Goal: Information Seeking & Learning: Learn about a topic

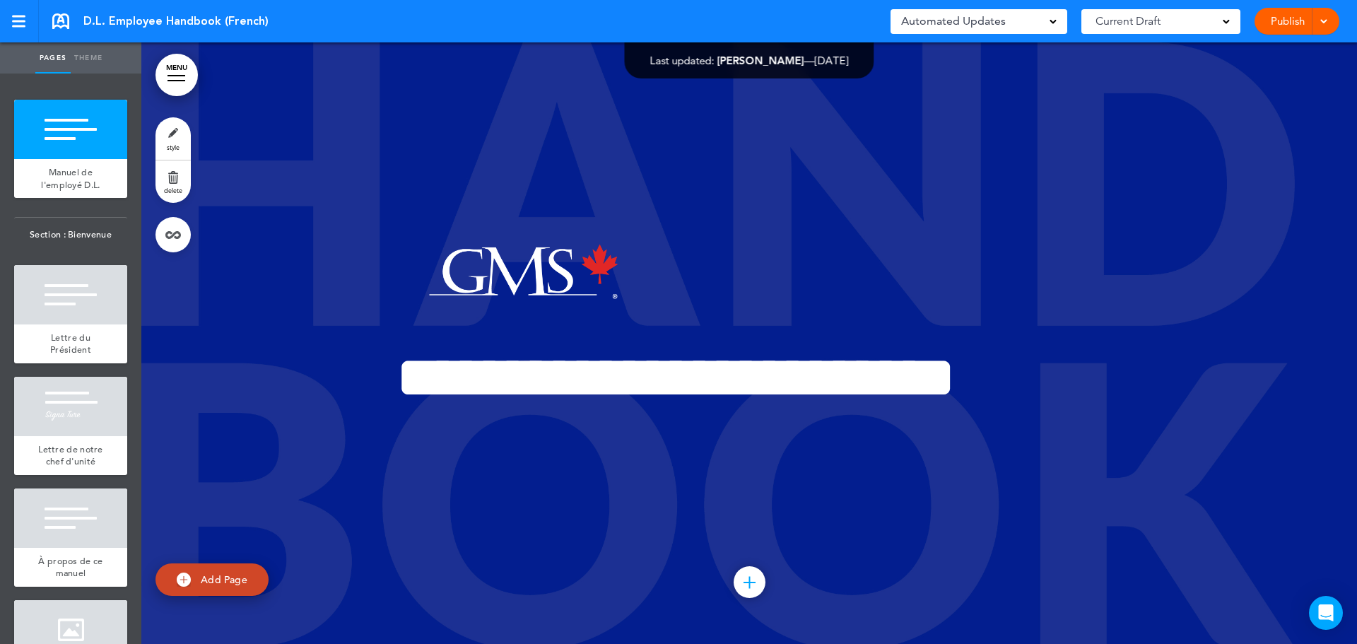
click at [179, 65] on link "MENU" at bounding box center [176, 75] width 42 height 42
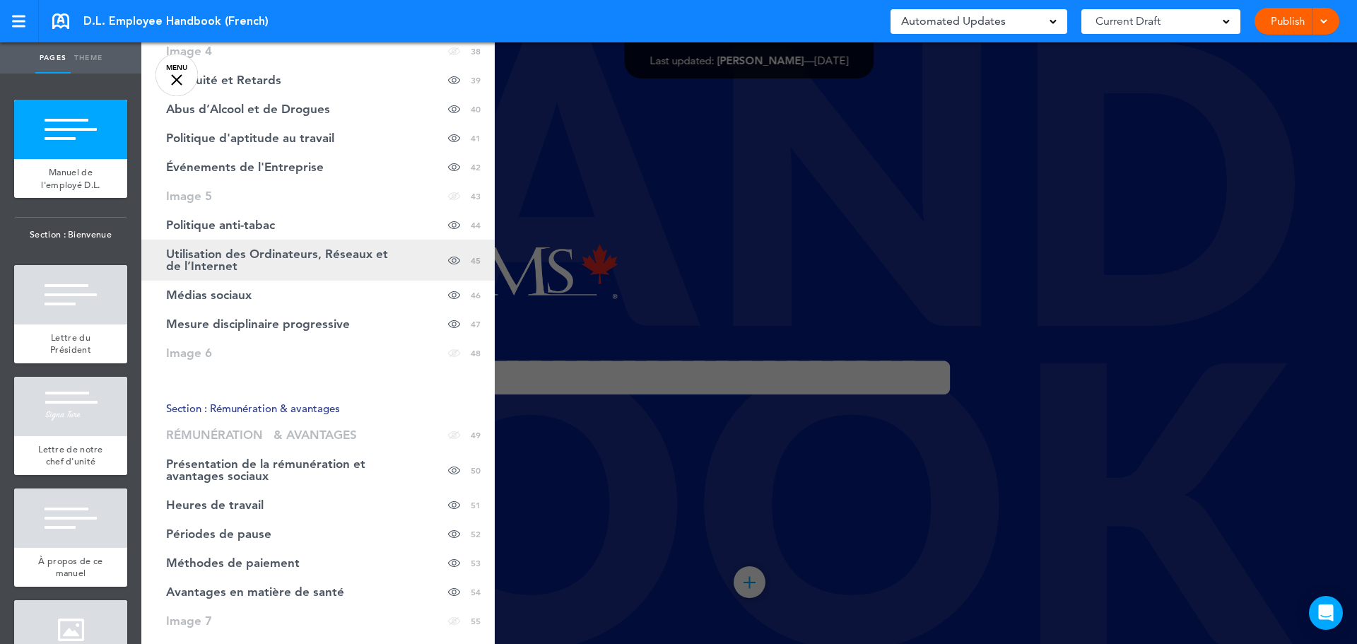
scroll to position [1554, 0]
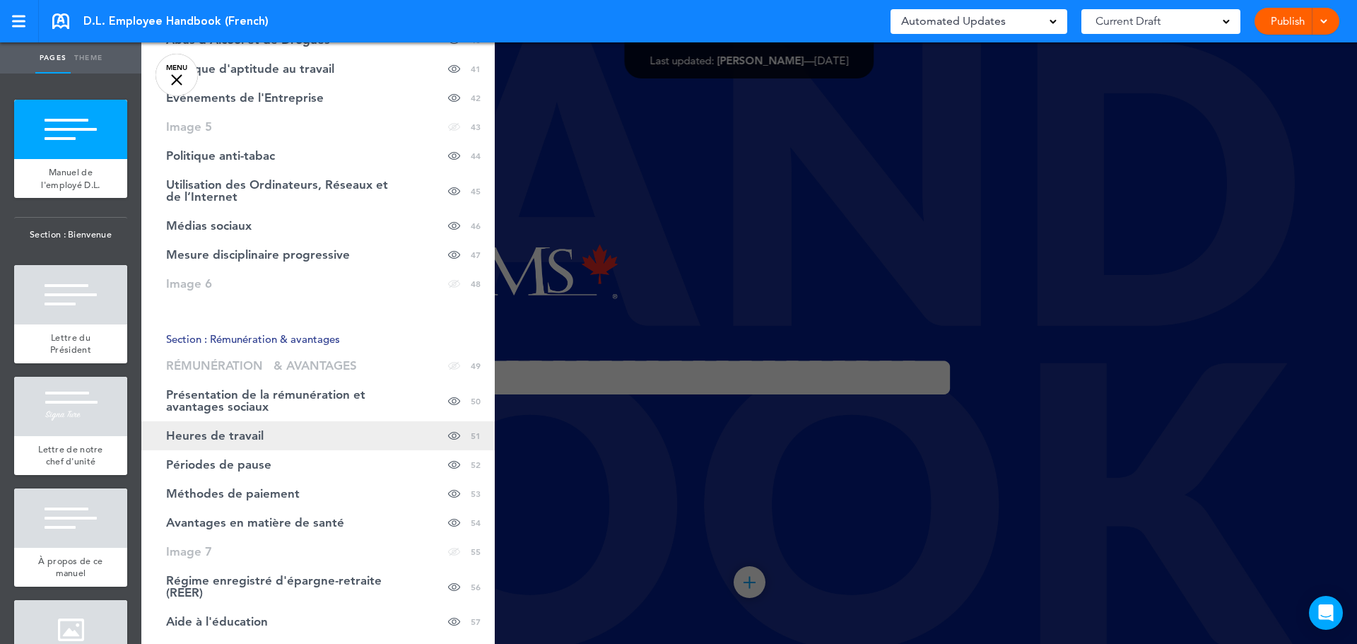
click at [235, 427] on link "Heures de travail Hide page in table of contents 51" at bounding box center [317, 435] width 353 height 29
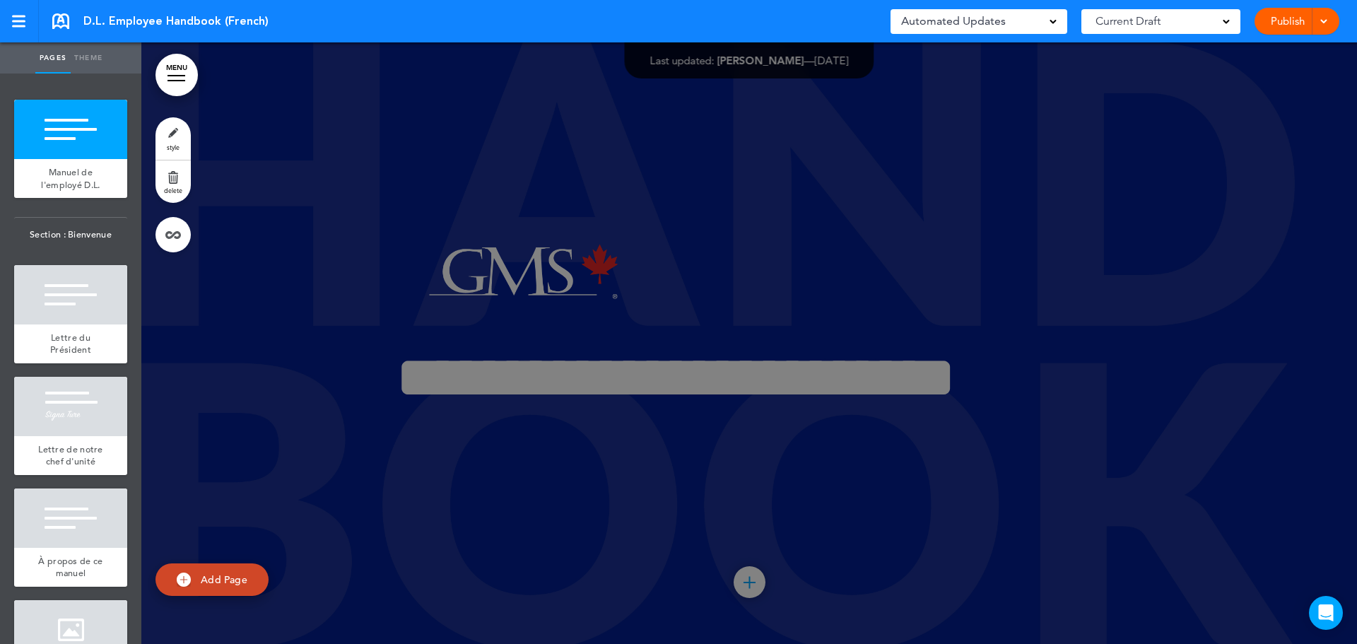
scroll to position [71770, 0]
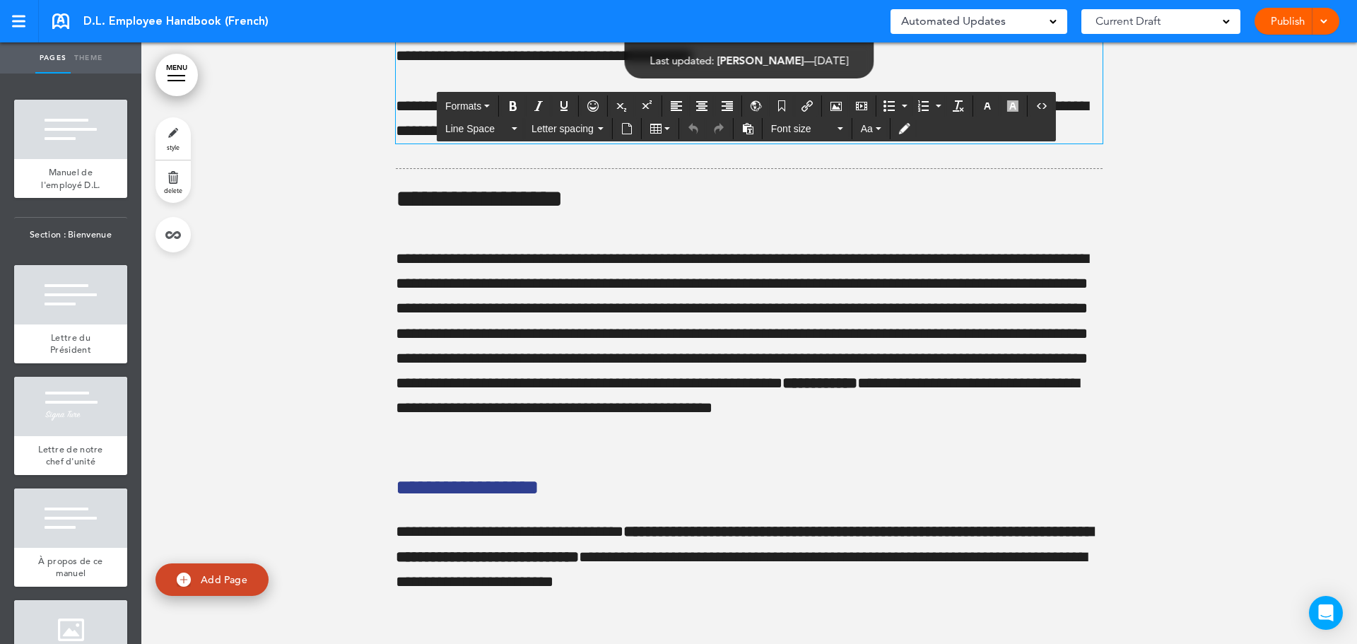
drag, startPoint x: 920, startPoint y: 179, endPoint x: 455, endPoint y: 213, distance: 466.2
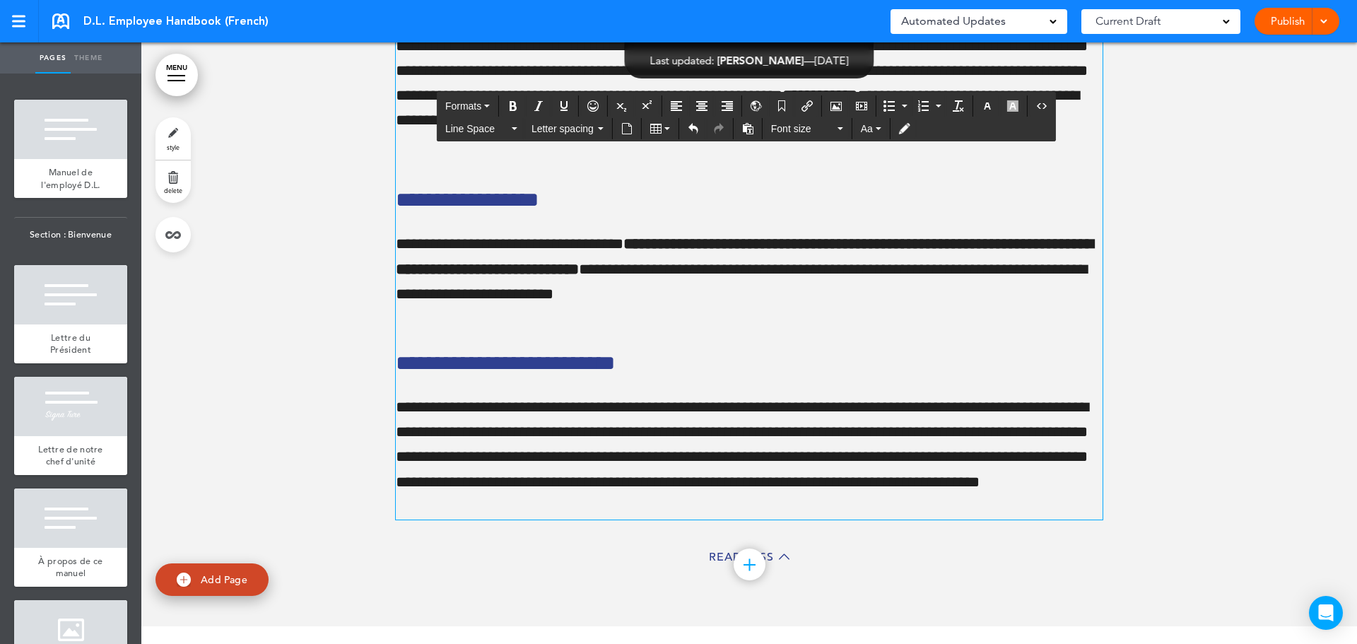
scroll to position [72124, 0]
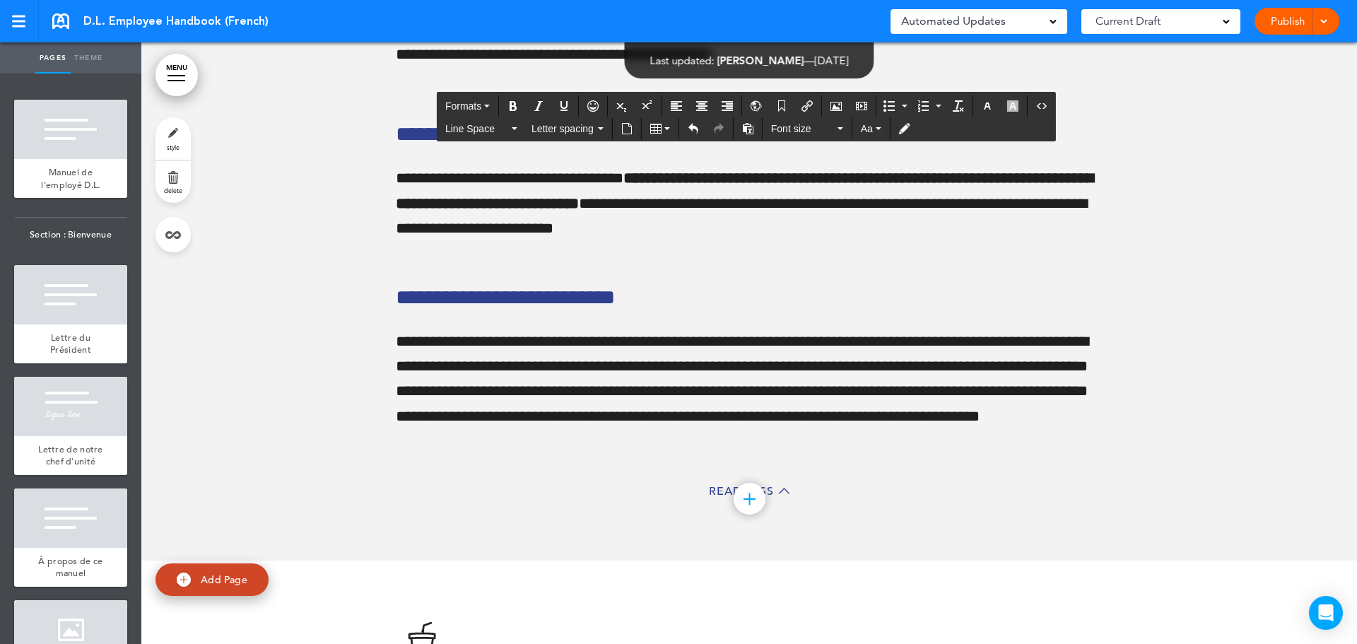
click at [173, 78] on link "MENU" at bounding box center [176, 75] width 42 height 42
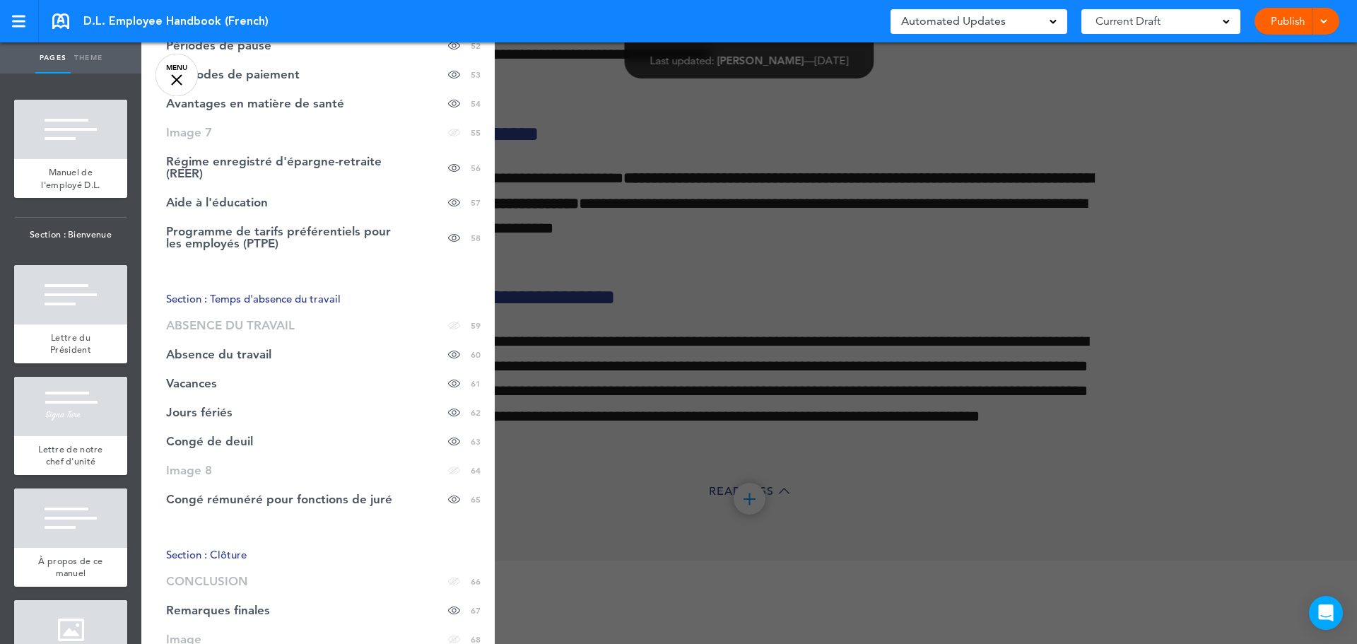
scroll to position [1941, 0]
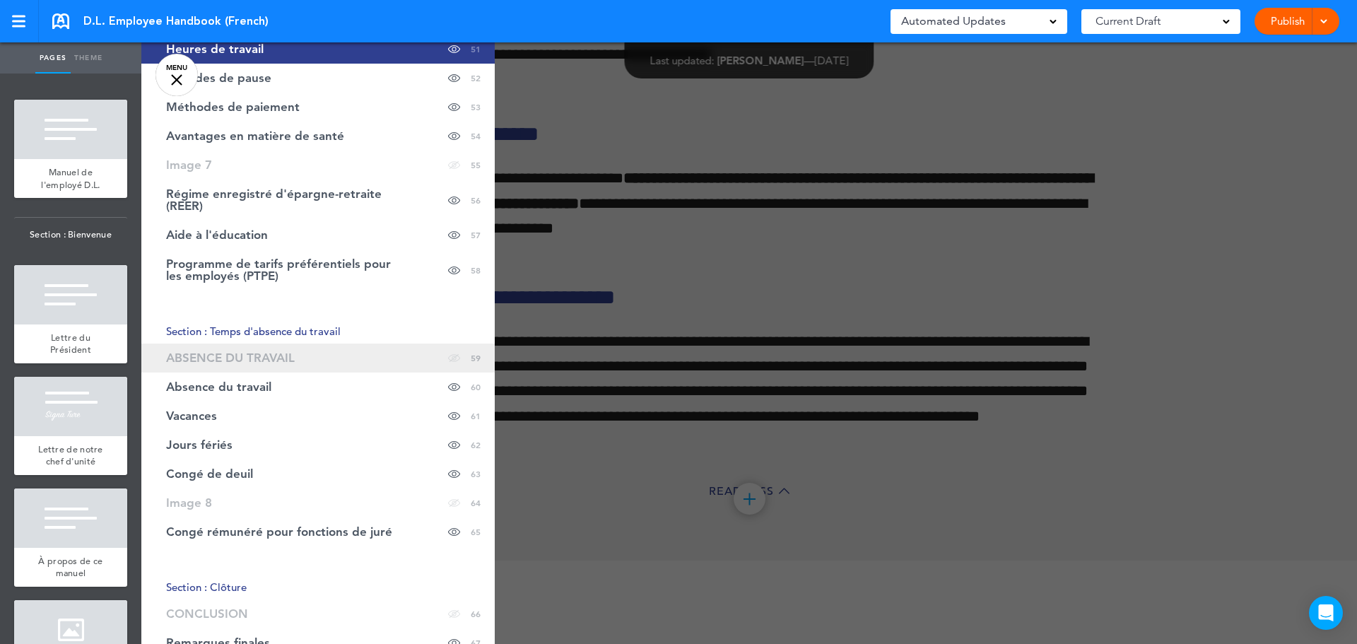
click at [266, 356] on span "ABSENCE DU TRAVAIL" at bounding box center [230, 358] width 129 height 12
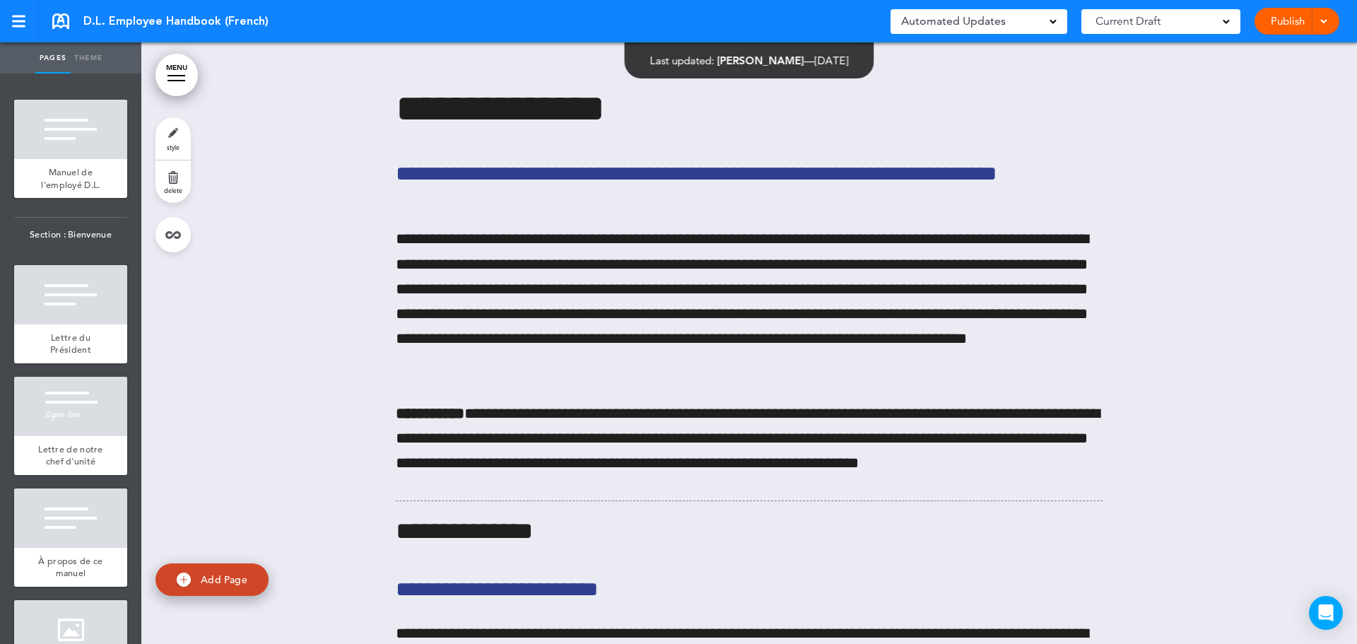
scroll to position [85732, 0]
click at [170, 72] on link "MENU" at bounding box center [176, 75] width 42 height 42
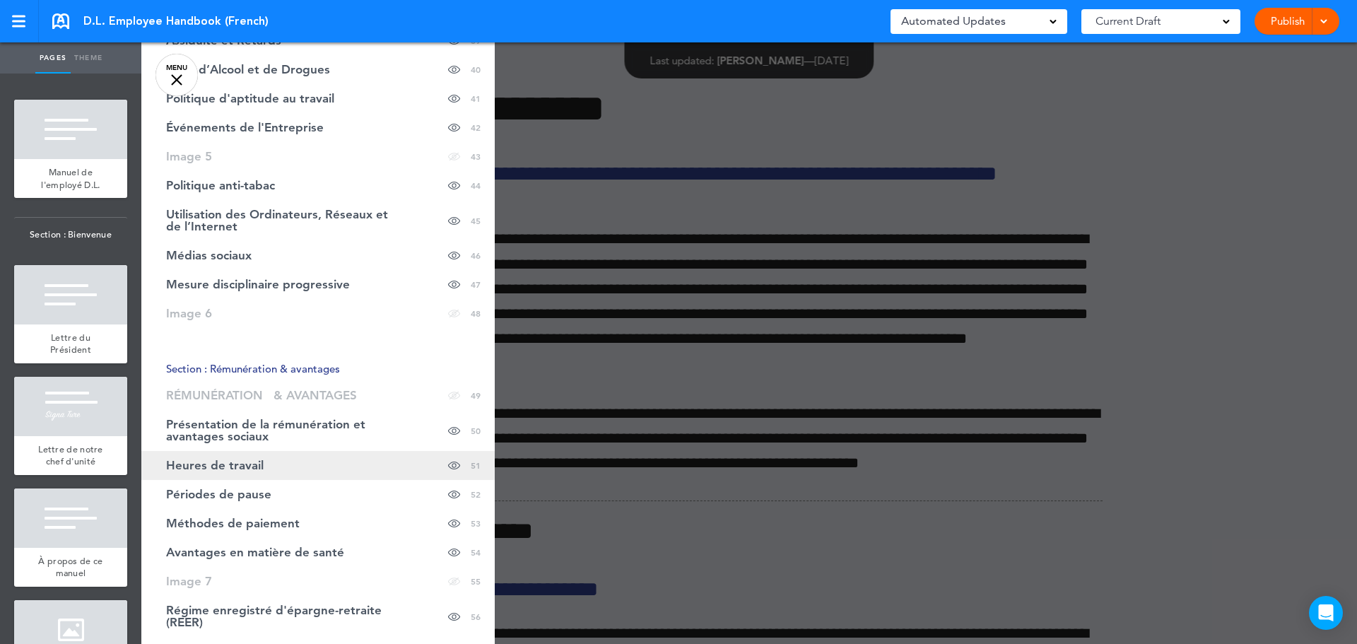
scroll to position [1517, 0]
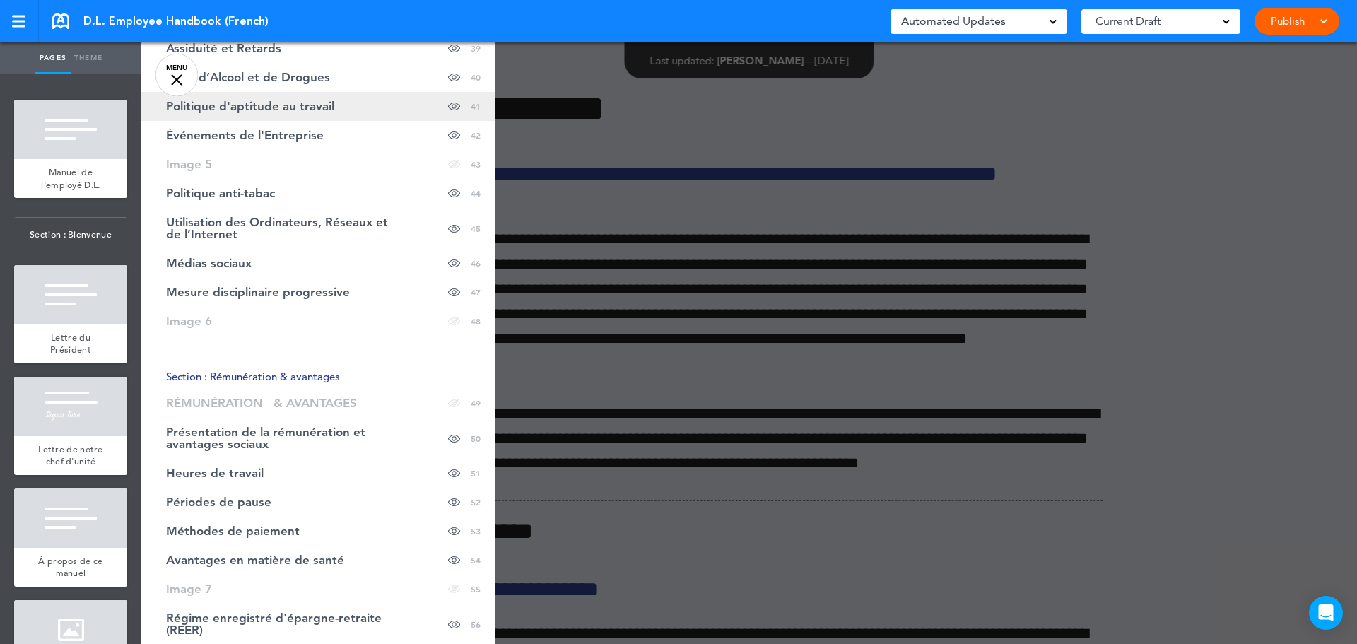
click at [260, 110] on span "Politique d'aptitude au travail" at bounding box center [250, 106] width 168 height 12
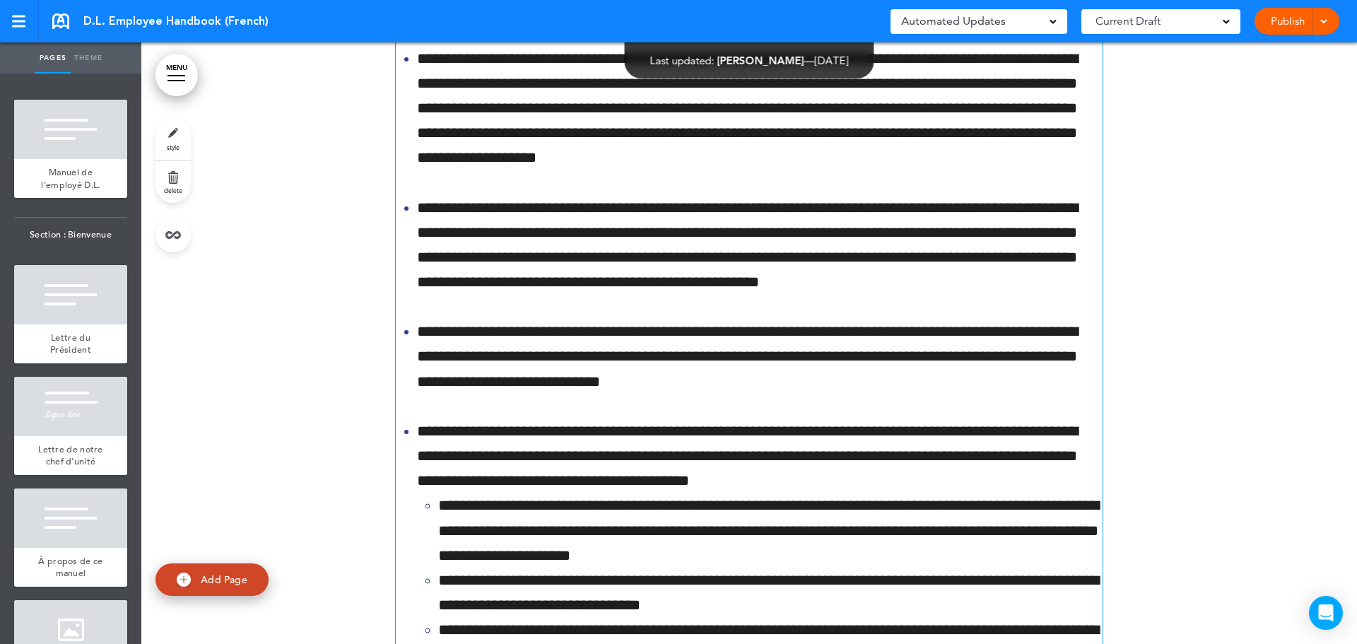
scroll to position [46079, 0]
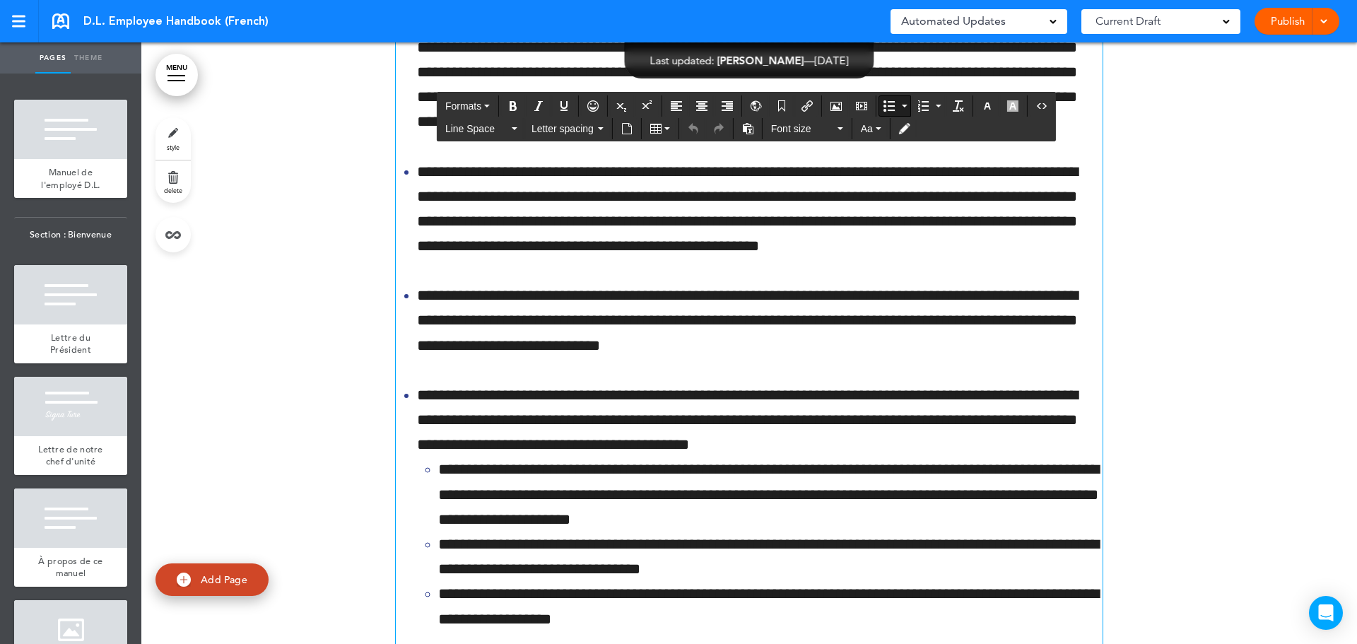
click at [797, 358] on li "**********" at bounding box center [759, 320] width 685 height 75
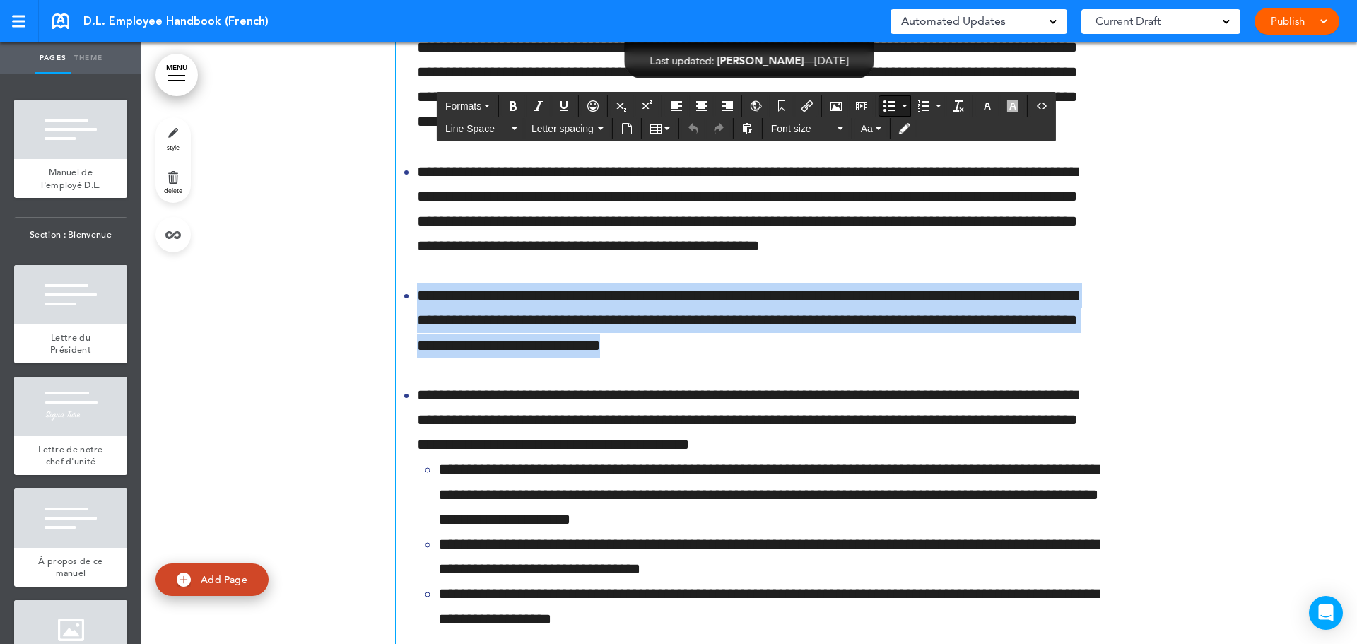
drag, startPoint x: 786, startPoint y: 460, endPoint x: 406, endPoint y: 404, distance: 384.9
click at [406, 404] on ul "**********" at bounding box center [749, 247] width 707 height 770
copy li "**********"
drag, startPoint x: 788, startPoint y: 464, endPoint x: 391, endPoint y: 414, distance: 400.2
click at [396, 414] on ul "**********" at bounding box center [749, 247] width 707 height 770
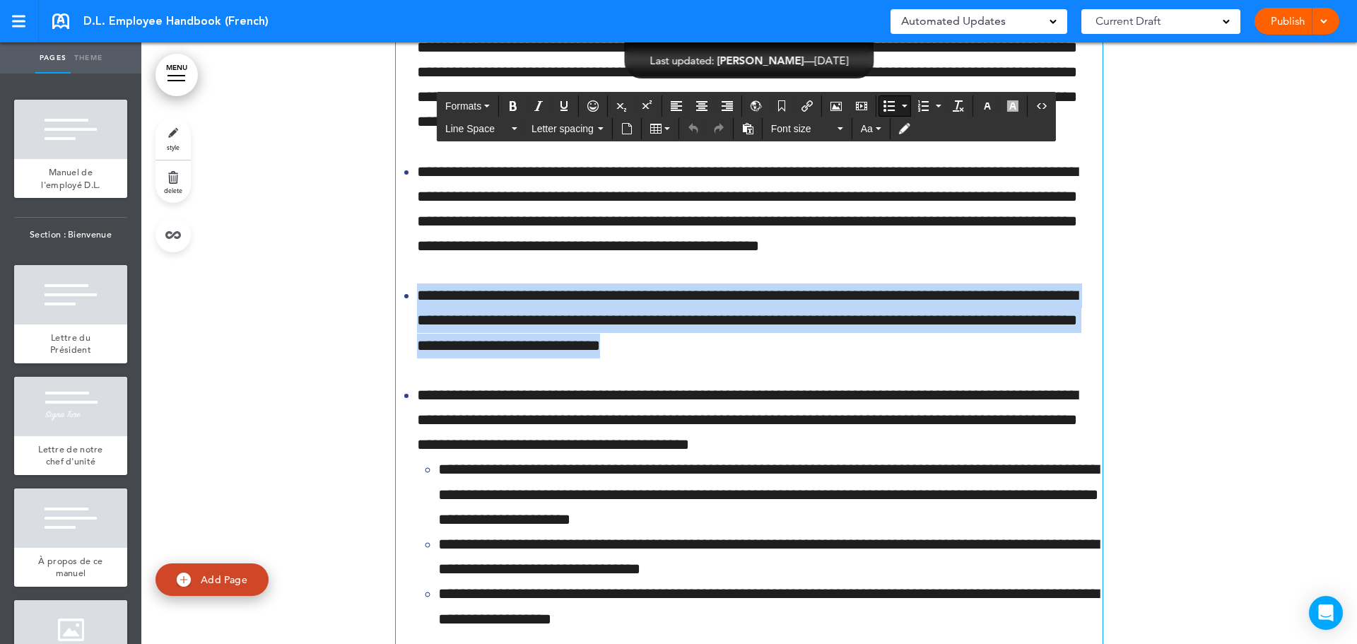
copy li "**********"
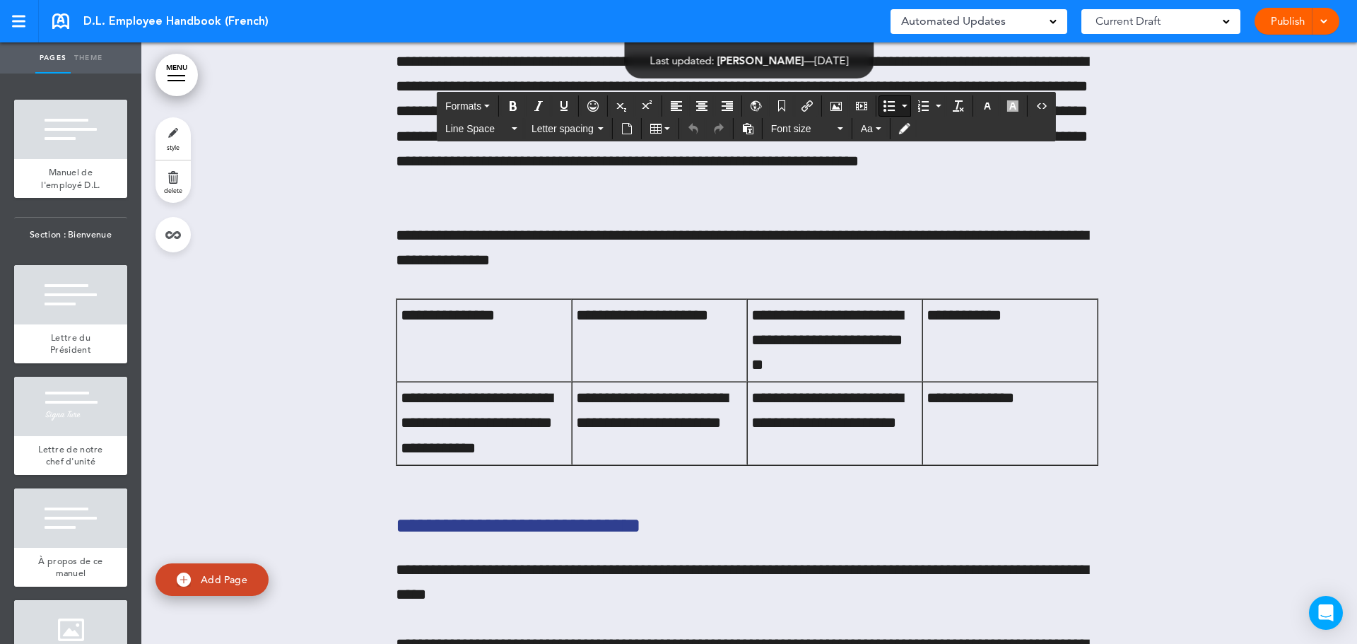
scroll to position [85959, 0]
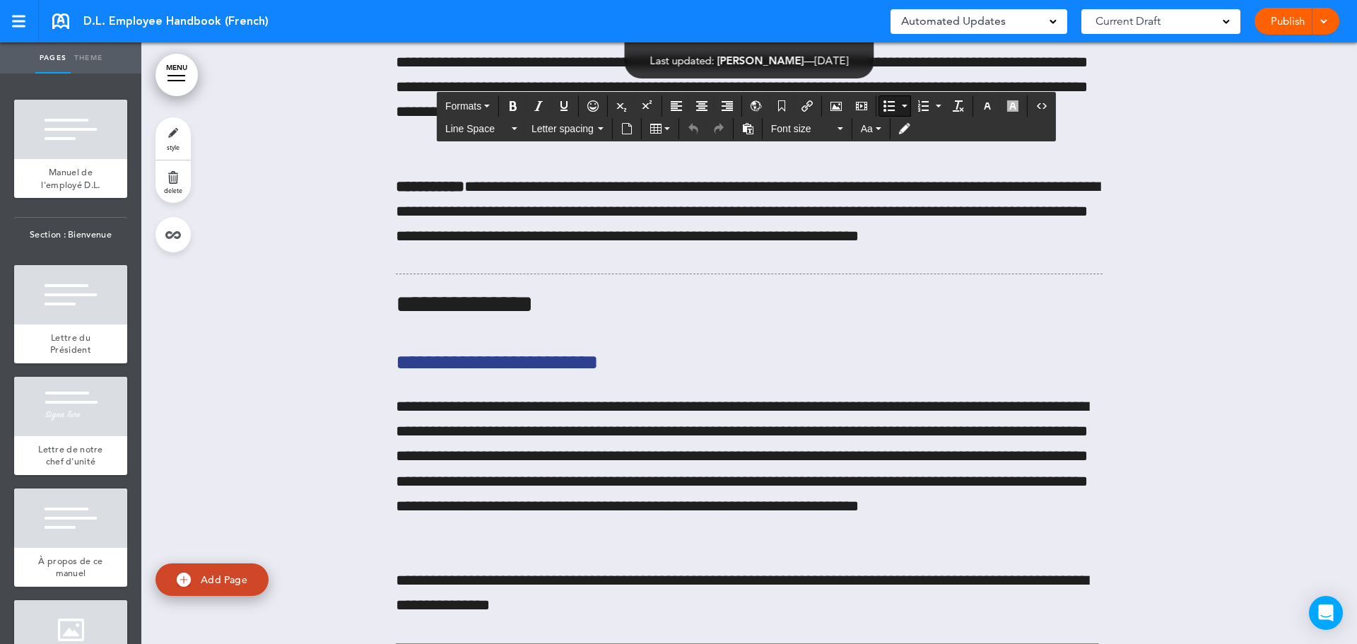
click at [174, 59] on link "MENU" at bounding box center [176, 75] width 42 height 42
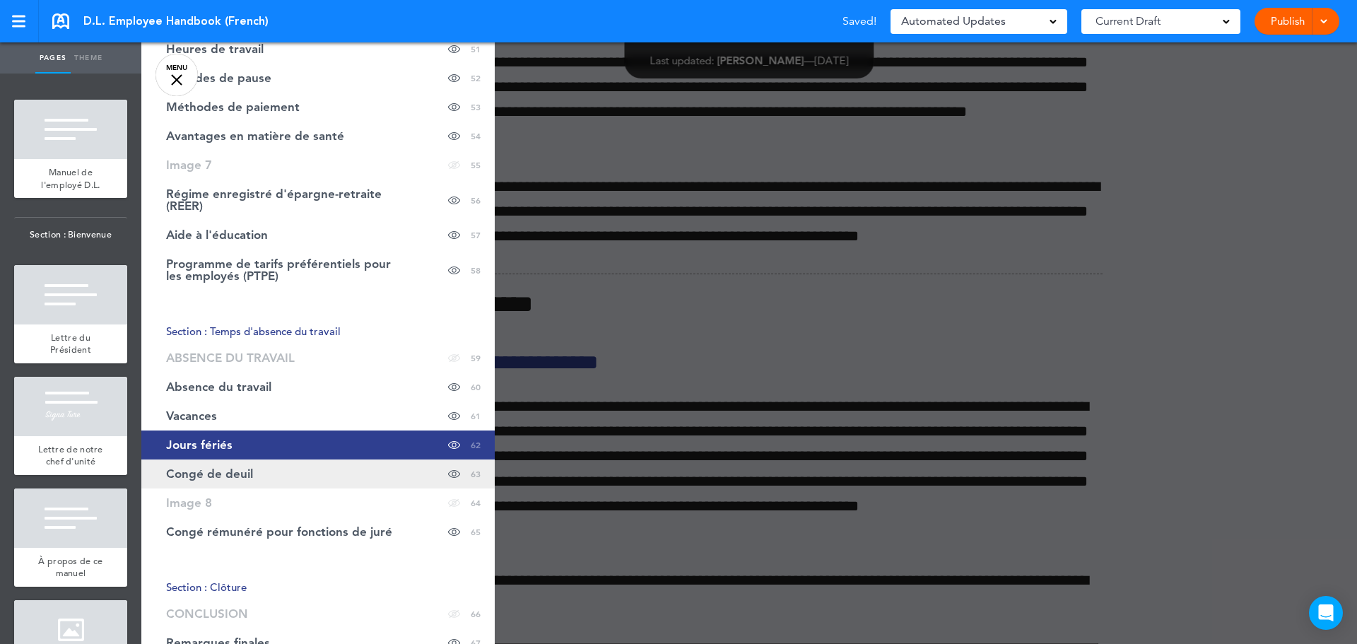
scroll to position [2082, 0]
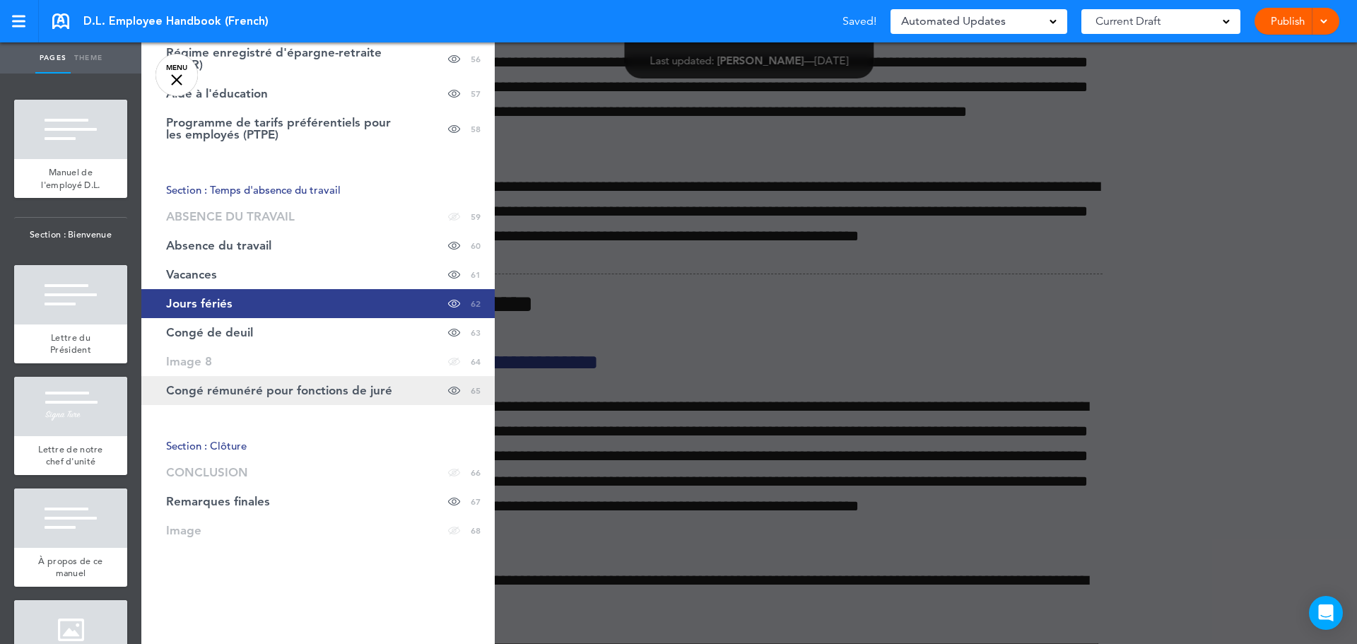
click at [278, 400] on link "Congé rémunéré pour fonctions de juré Hide page in table of contents 65" at bounding box center [317, 390] width 353 height 29
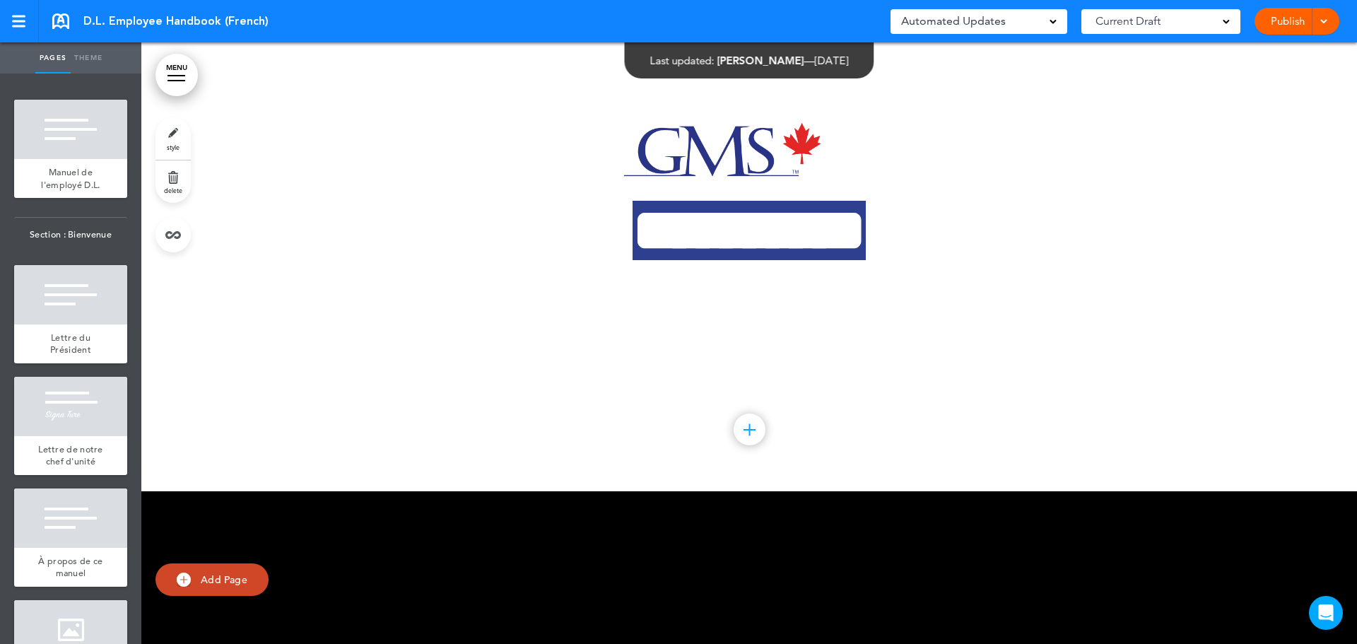
scroll to position [90064, 0]
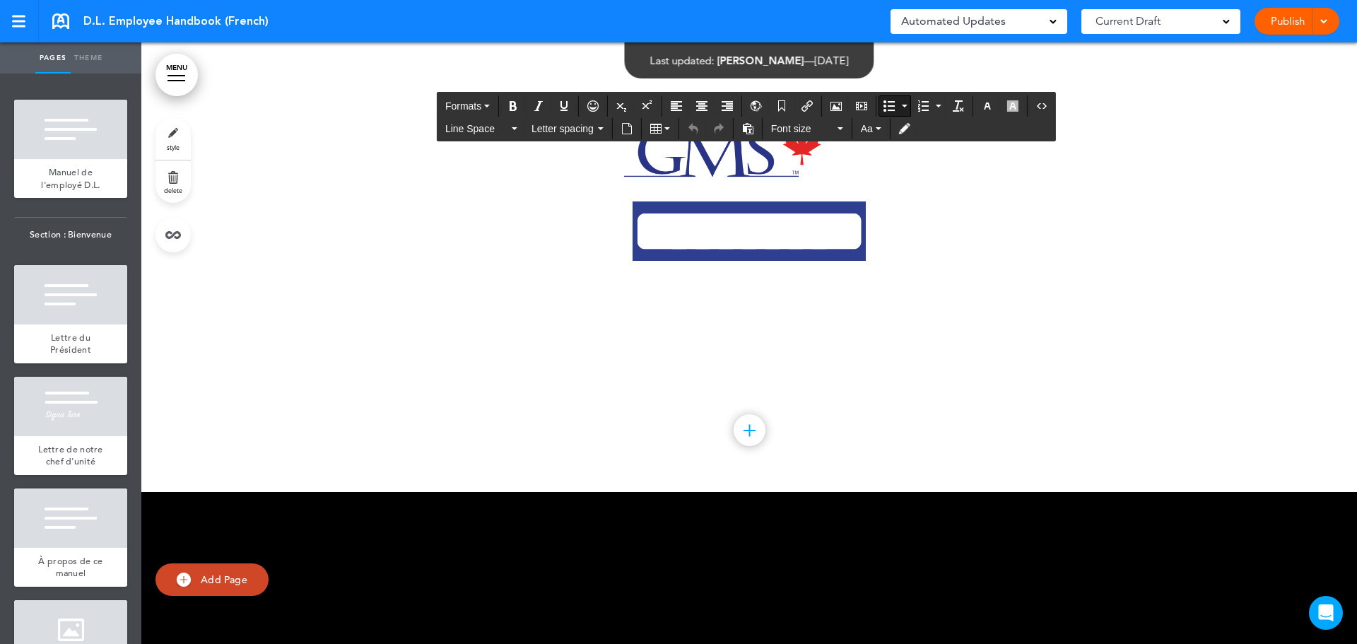
drag, startPoint x: 507, startPoint y: 363, endPoint x: 400, endPoint y: 331, distance: 111.3
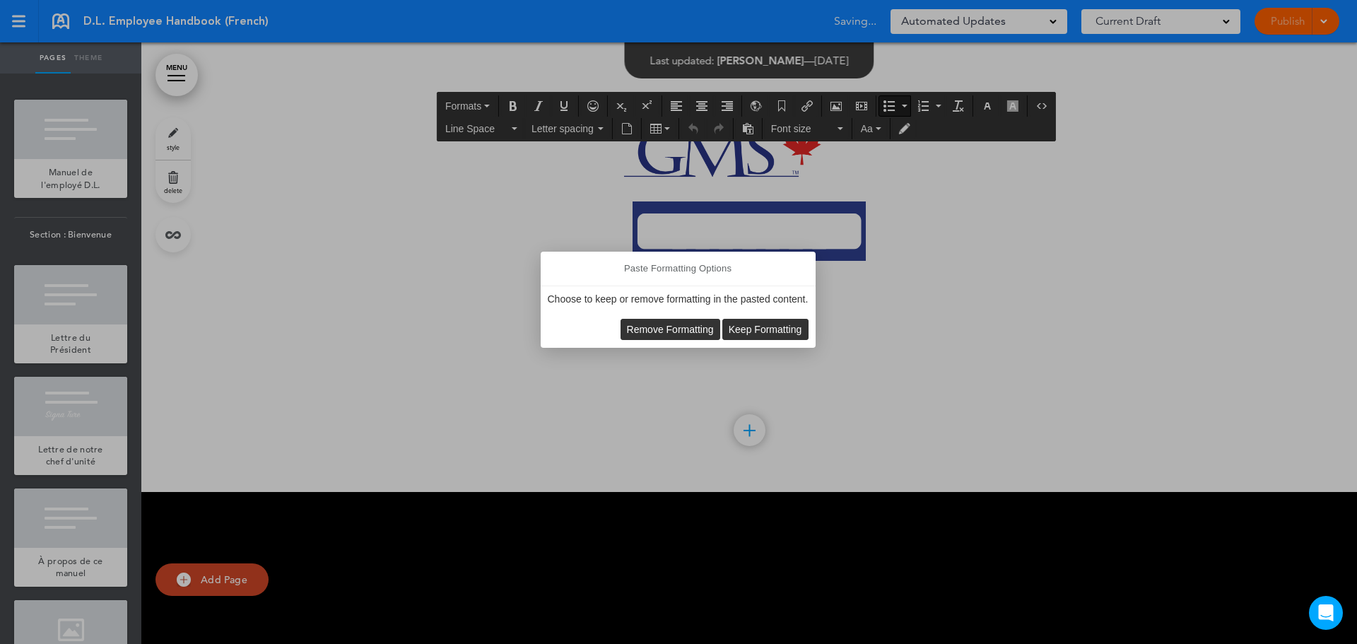
scroll to position [90065, 0]
click at [689, 329] on span "Remove Formatting" at bounding box center [670, 329] width 87 height 11
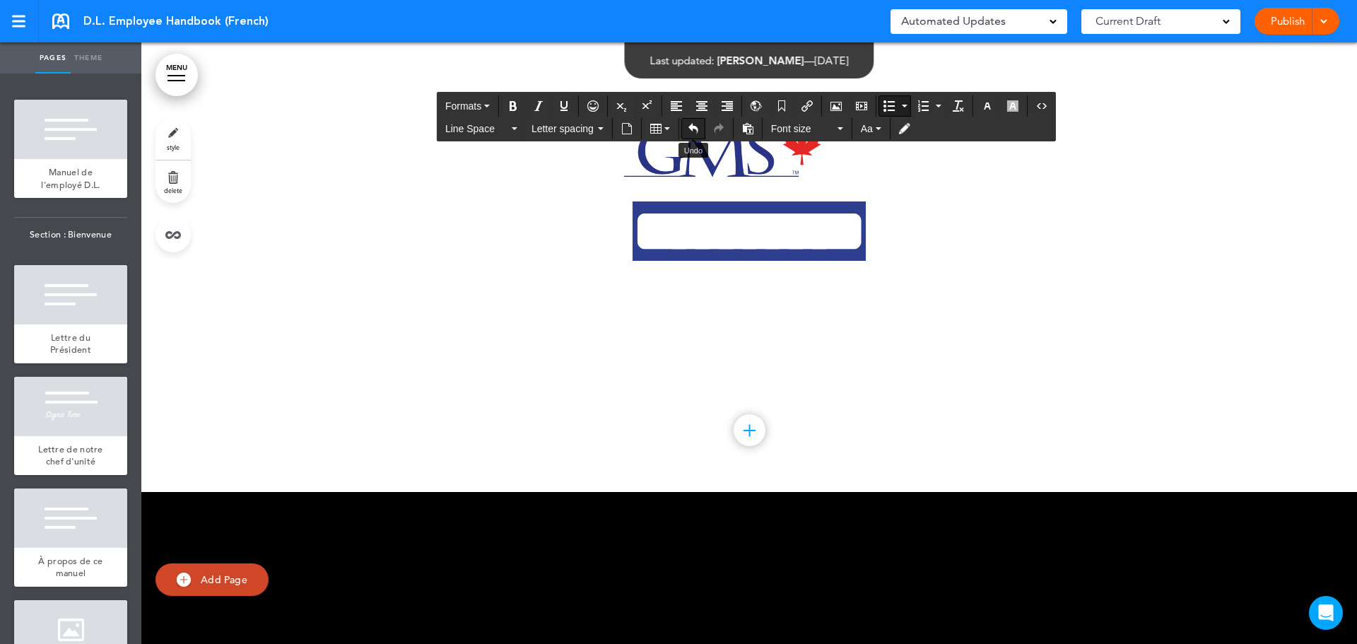
click at [692, 131] on icon "Undo" at bounding box center [692, 128] width 11 height 11
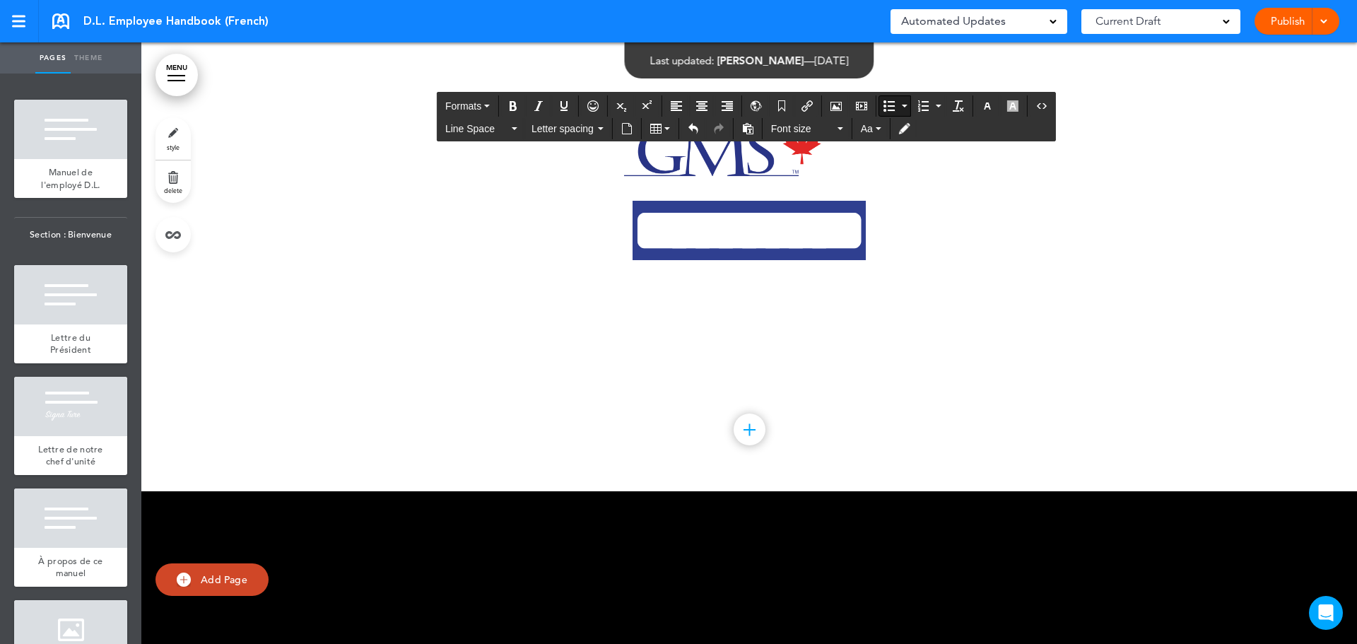
drag, startPoint x: 424, startPoint y: 338, endPoint x: 432, endPoint y: 340, distance: 8.6
drag, startPoint x: 586, startPoint y: 362, endPoint x: 359, endPoint y: 336, distance: 228.3
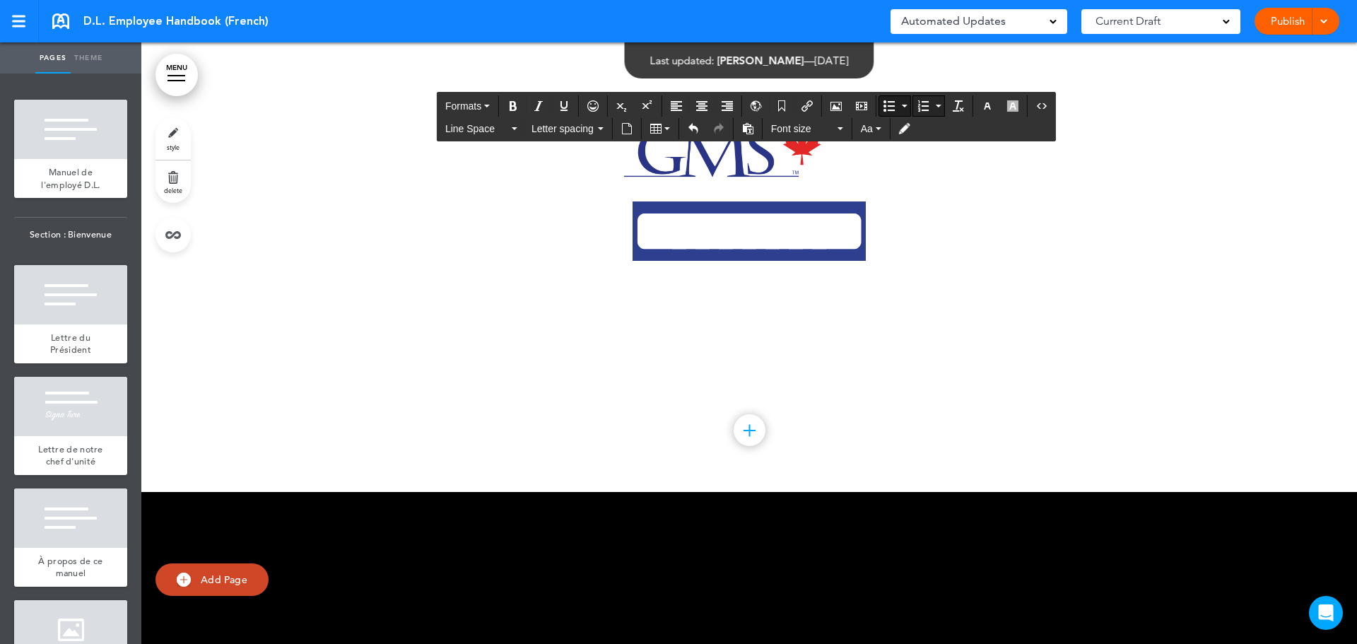
scroll to position [90065, 0]
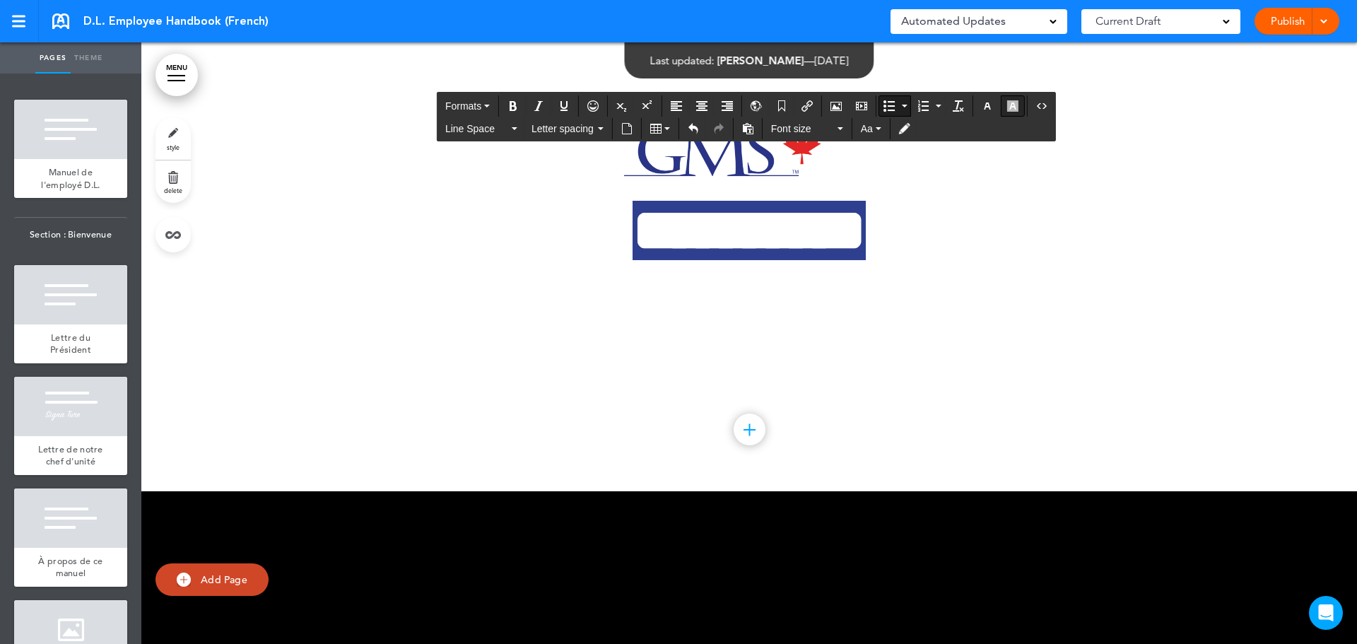
click at [1009, 110] on icon "button" at bounding box center [1012, 105] width 11 height 11
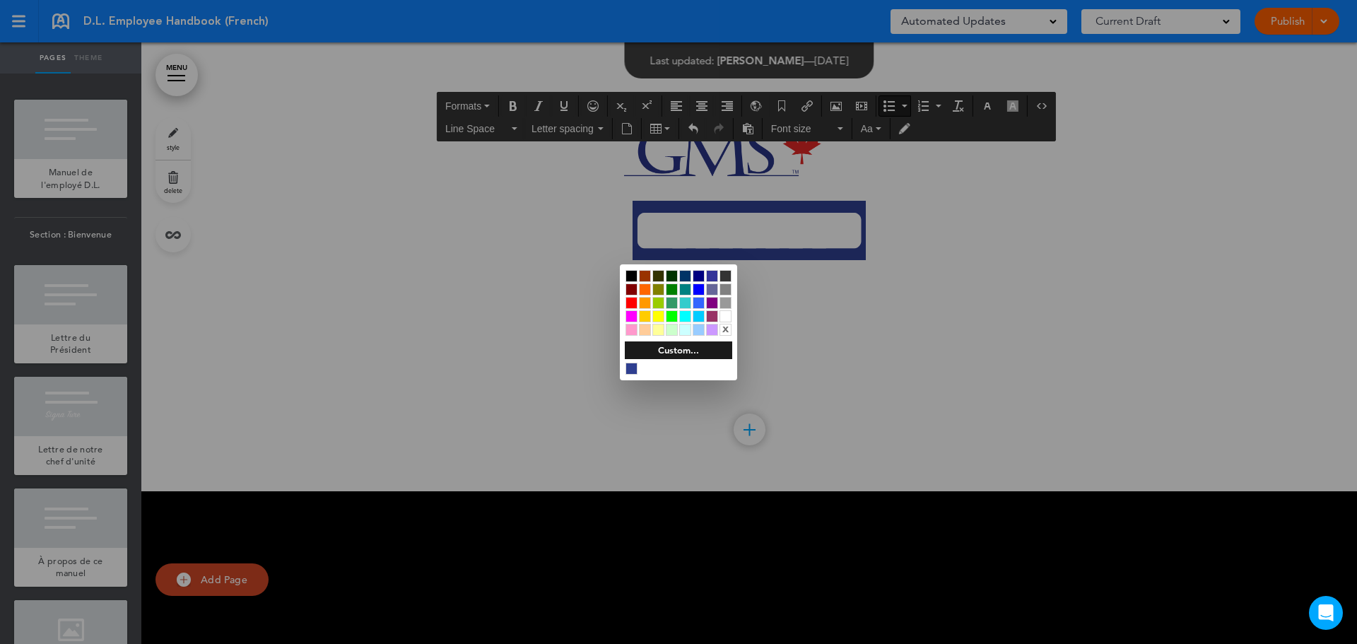
click at [726, 314] on div at bounding box center [725, 316] width 12 height 12
click at [821, 284] on div at bounding box center [678, 322] width 1357 height 644
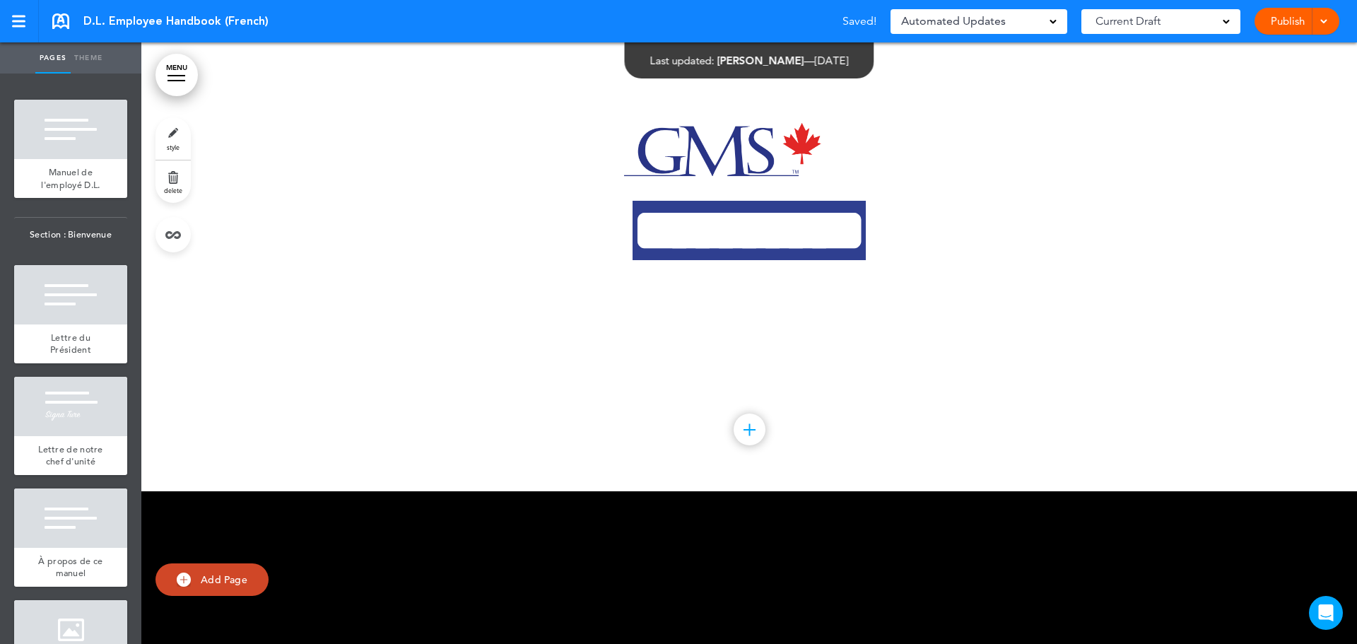
scroll to position [90065, 0]
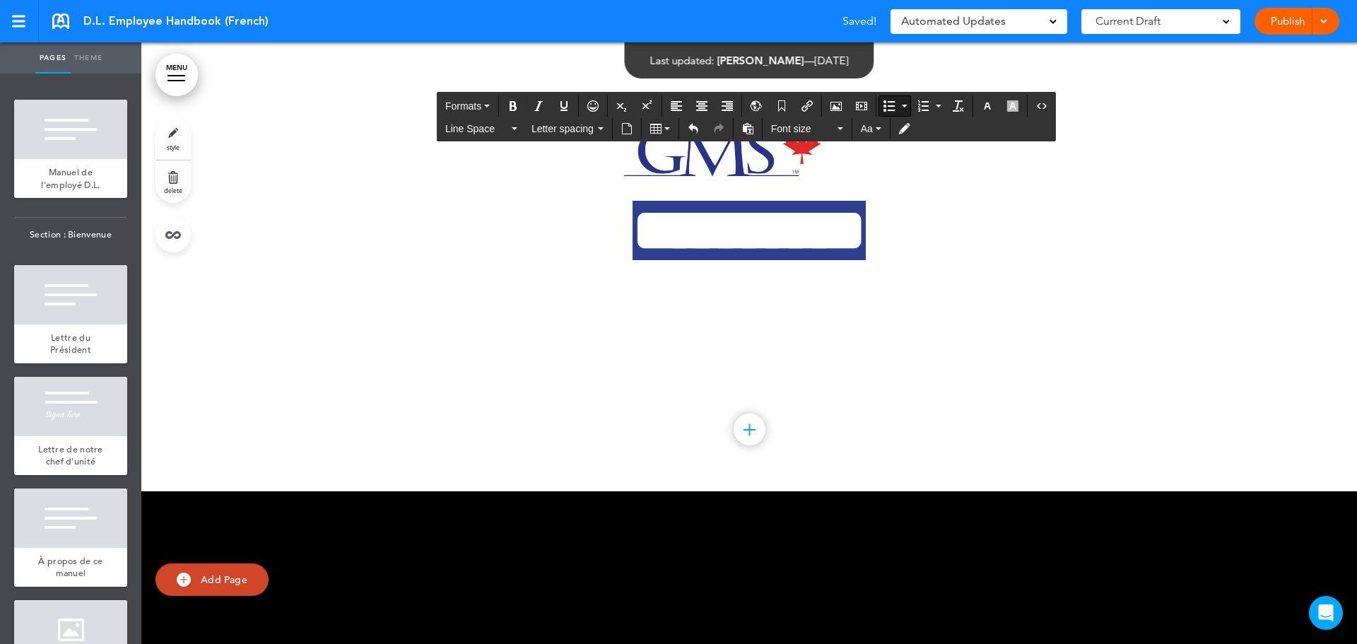
click at [693, 130] on icon "Undo" at bounding box center [692, 128] width 11 height 11
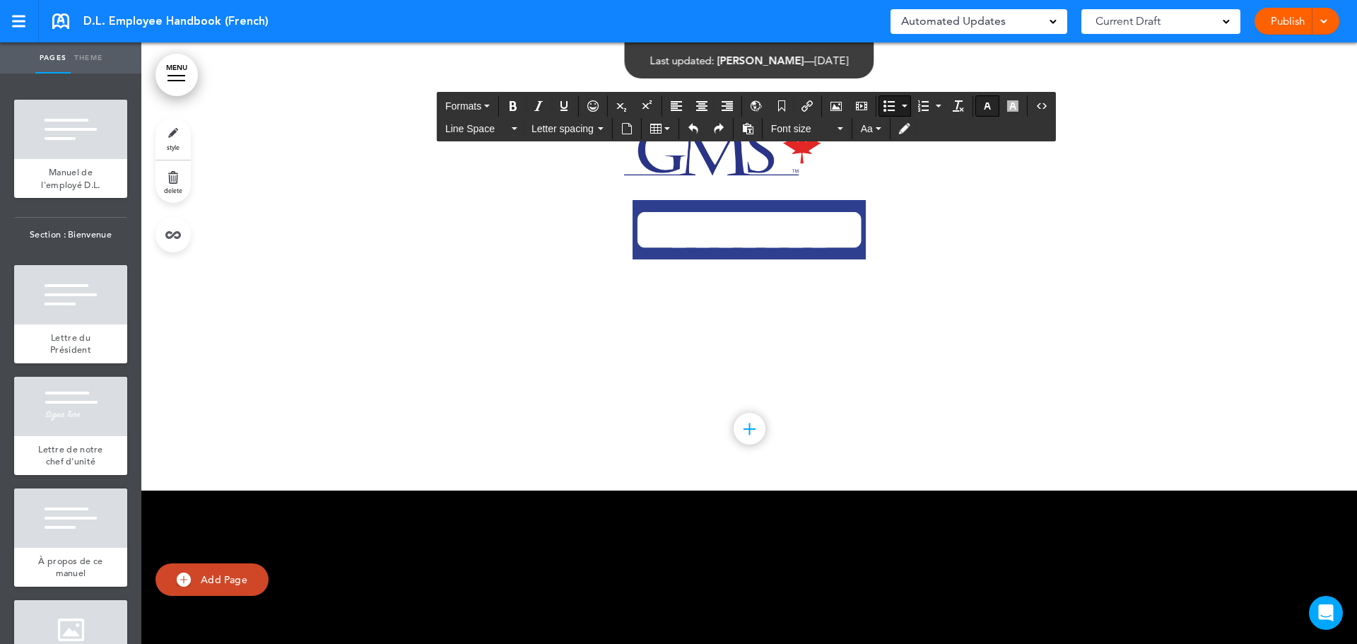
click at [985, 105] on icon "button" at bounding box center [986, 105] width 11 height 11
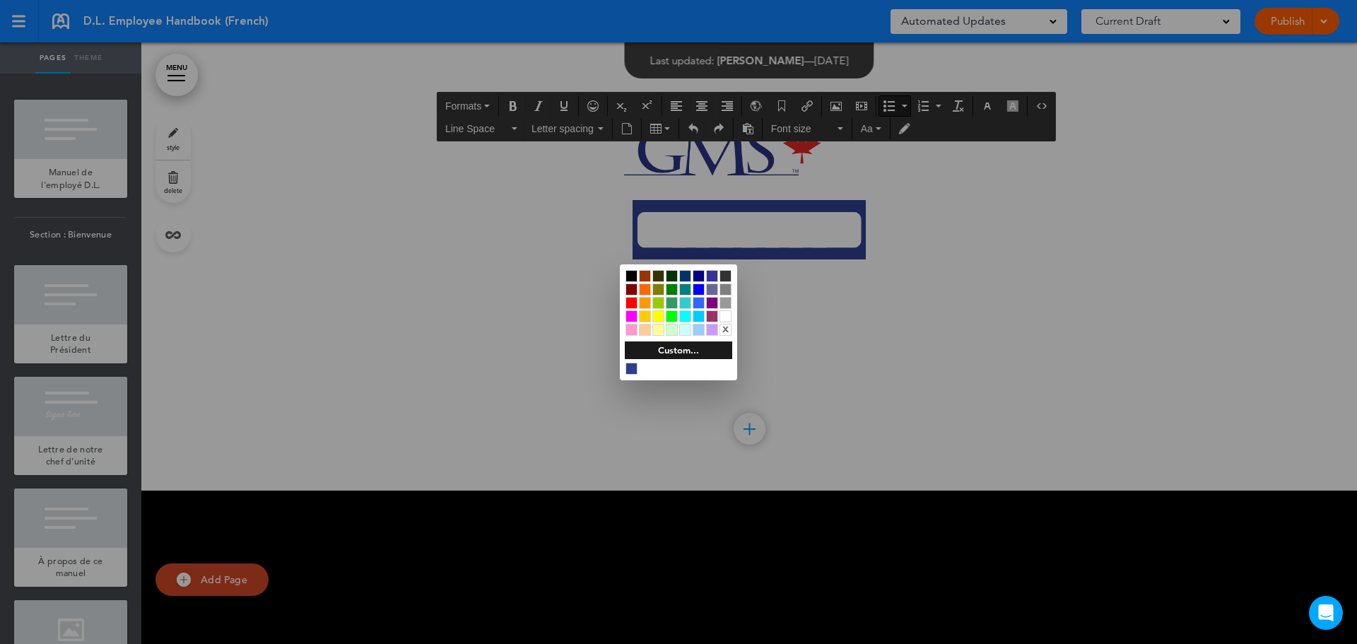
click at [727, 316] on div at bounding box center [725, 316] width 12 height 12
click at [586, 300] on div at bounding box center [678, 322] width 1357 height 644
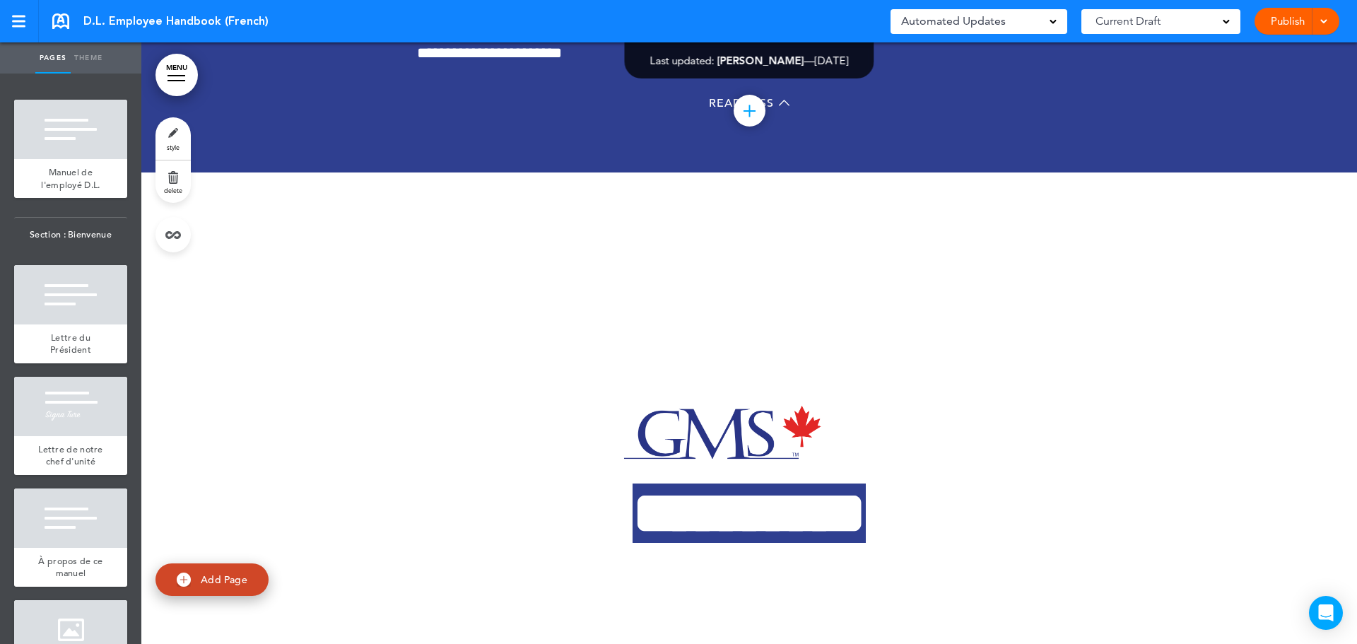
scroll to position [89783, 0]
